Goal: Task Accomplishment & Management: Use online tool/utility

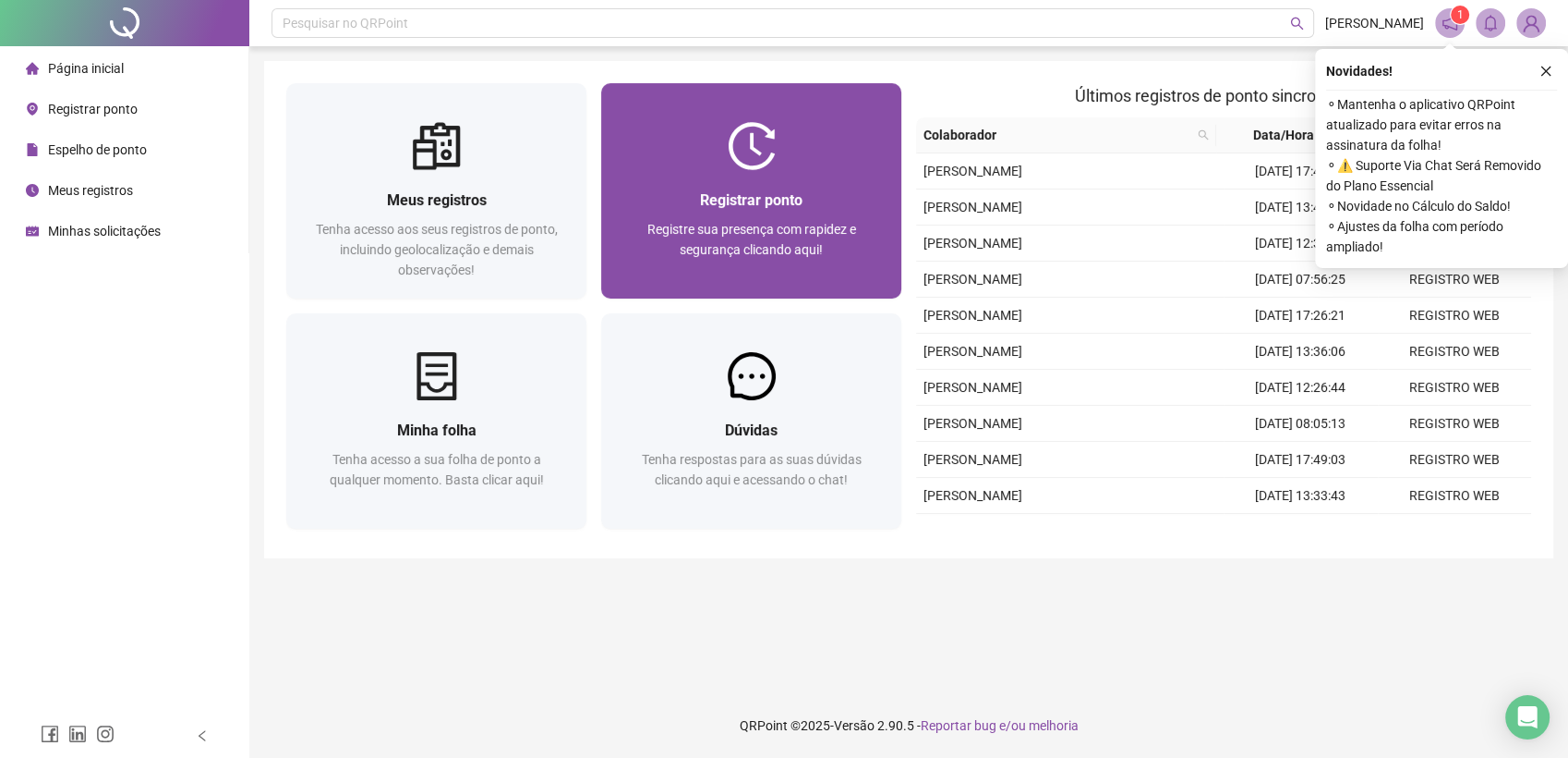
click at [780, 181] on div "Registrar ponto Registre sua presença com rapidez e segurança clicando aqui!" at bounding box center [752, 234] width 300 height 128
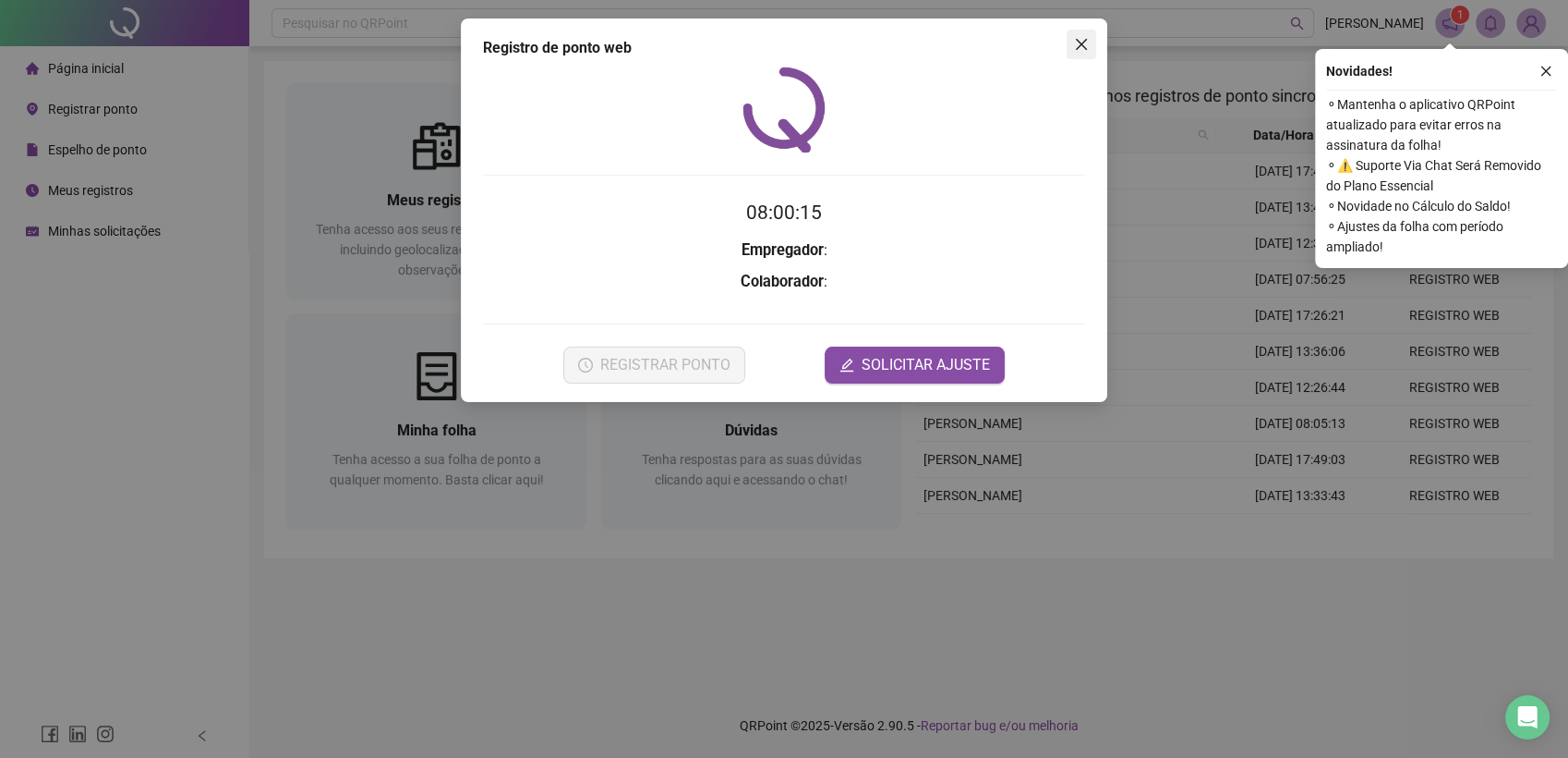
click at [1078, 51] on icon "close" at bounding box center [1081, 43] width 14 height 14
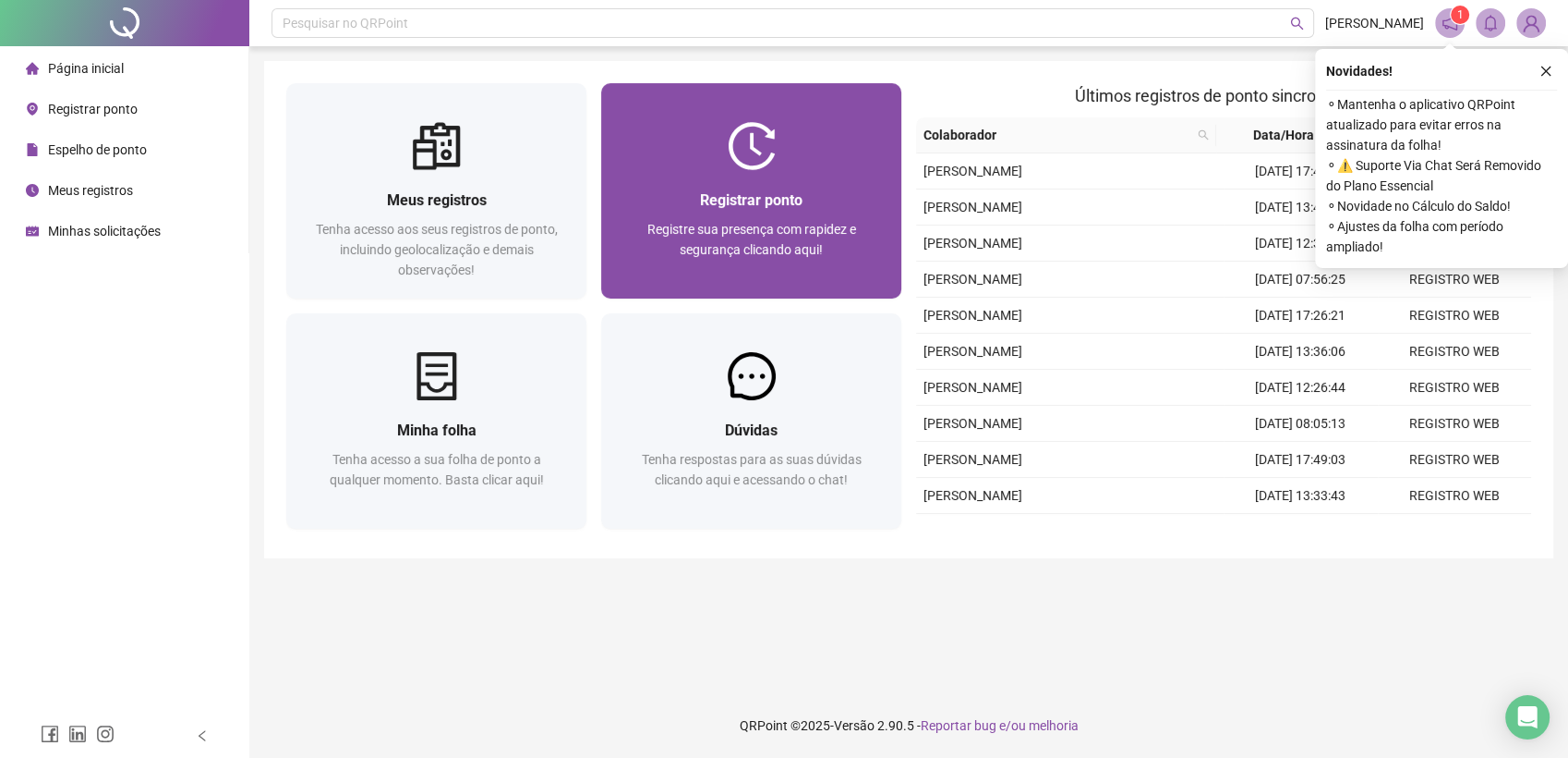
click at [813, 169] on div at bounding box center [752, 146] width 300 height 48
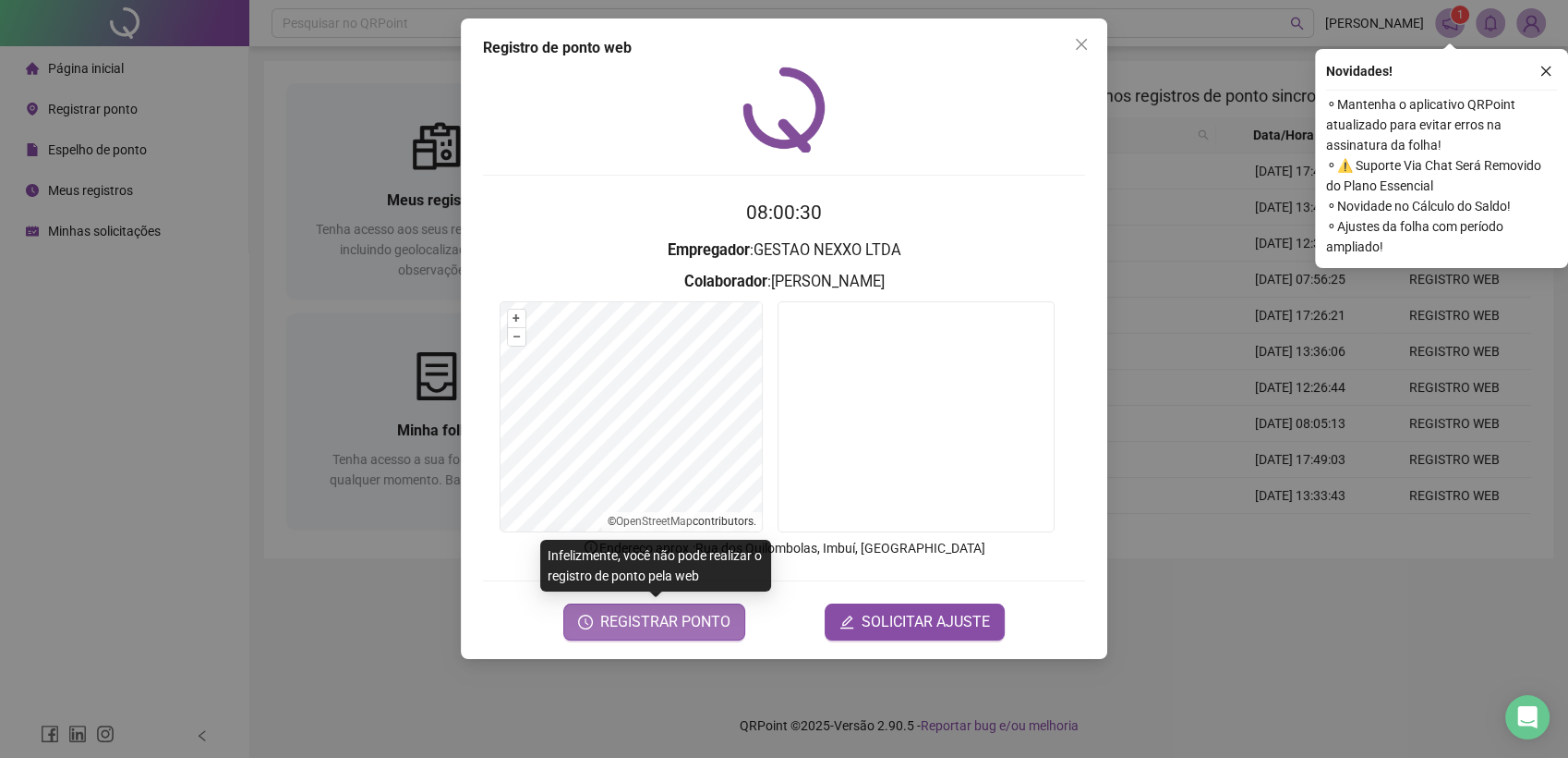
click at [682, 630] on span "REGISTRAR PONTO" at bounding box center [665, 621] width 130 height 22
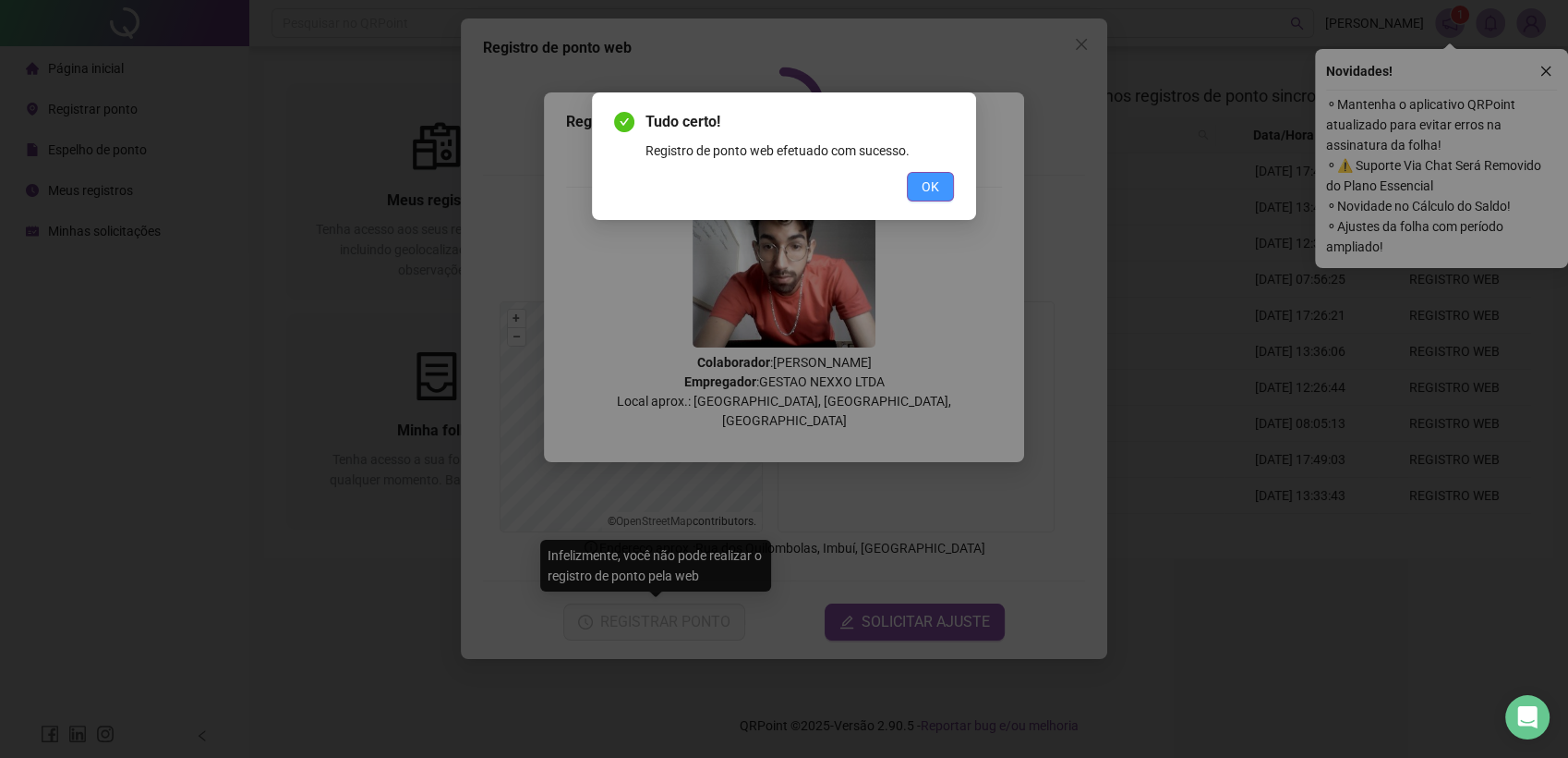
click at [927, 196] on button "OK" at bounding box center [930, 186] width 47 height 30
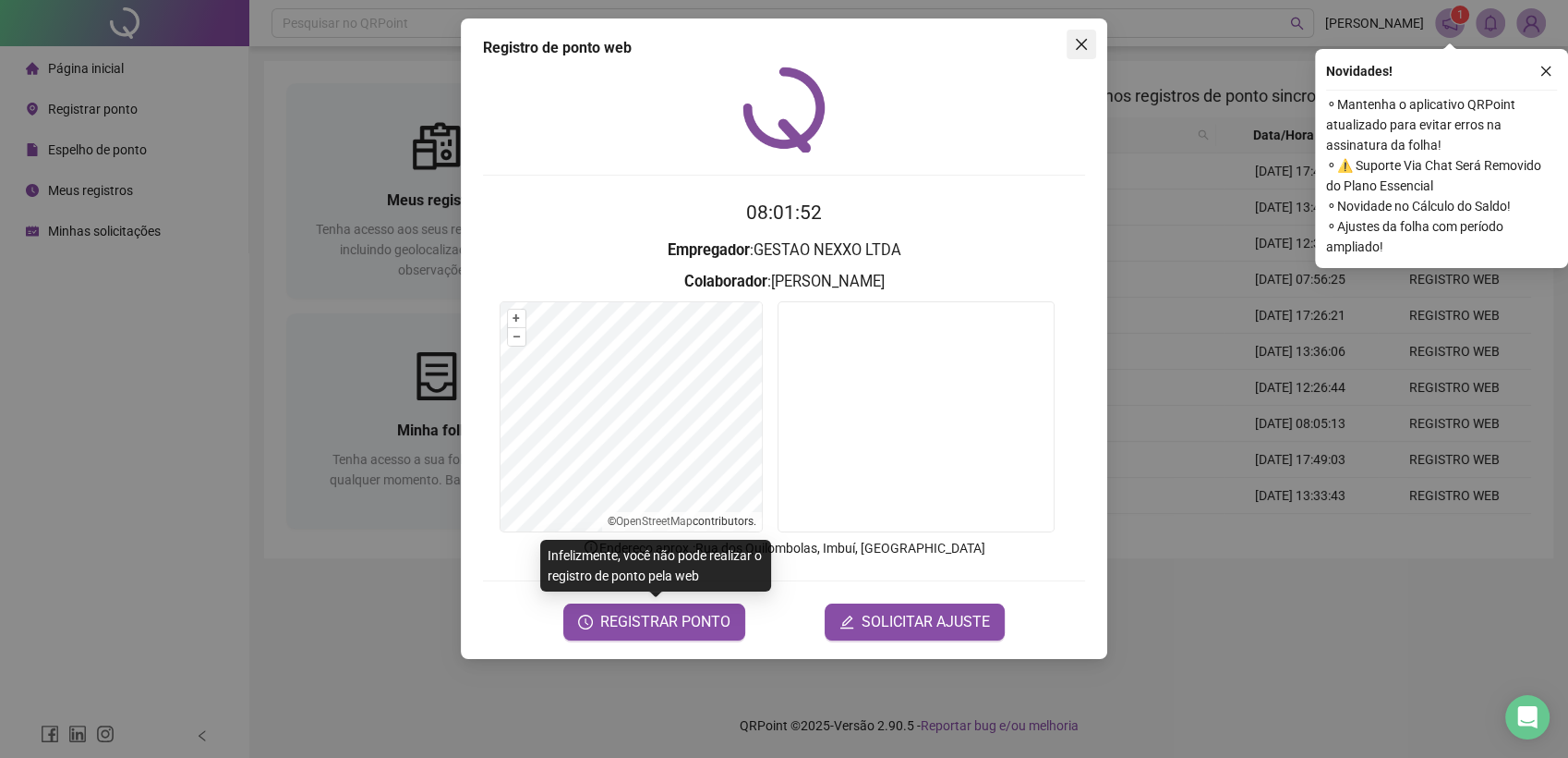
click at [1085, 56] on button "Close" at bounding box center [1081, 44] width 30 height 30
